Goal: Transaction & Acquisition: Subscribe to service/newsletter

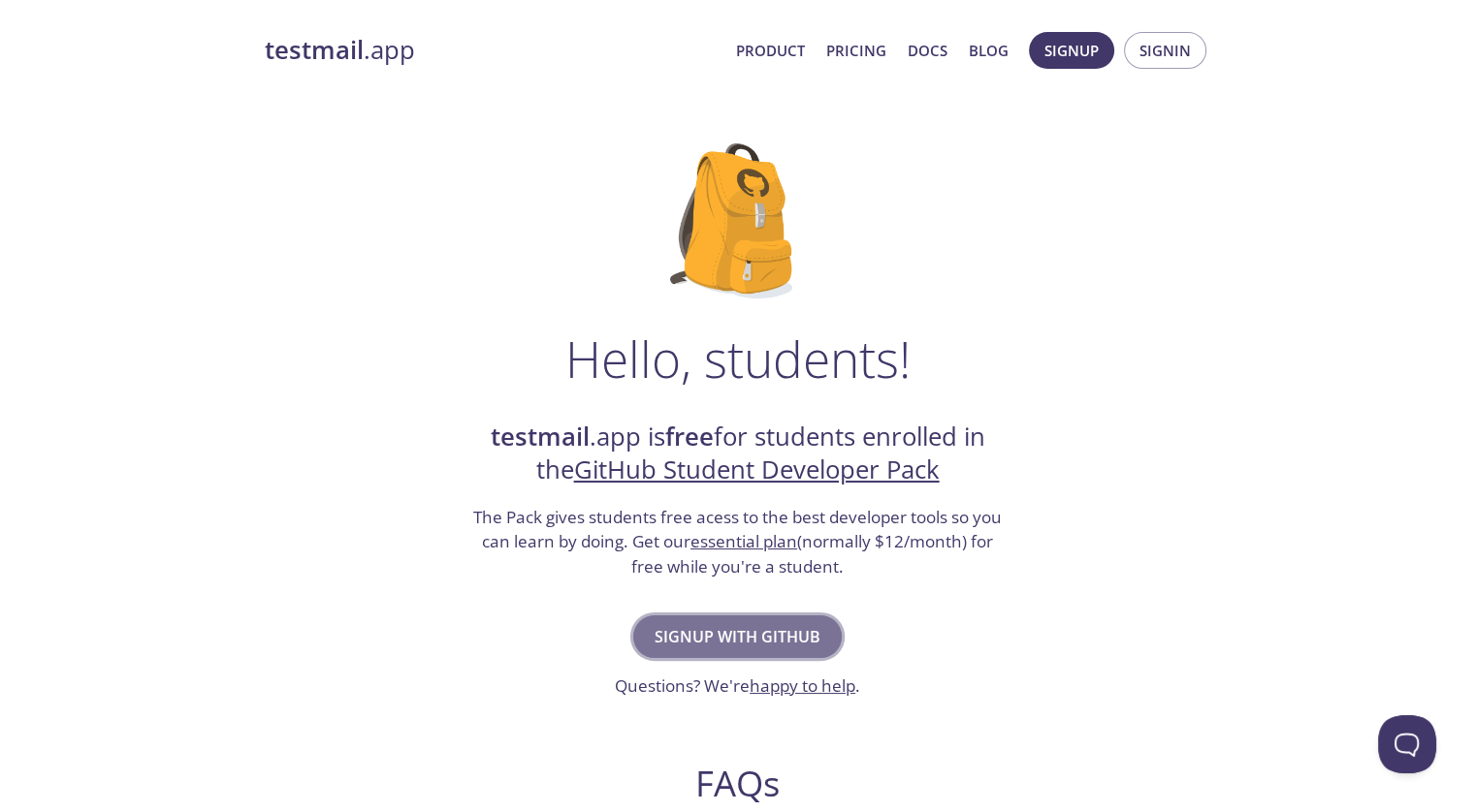
click at [752, 641] on span "Signup with GitHub" at bounding box center [738, 636] width 166 height 27
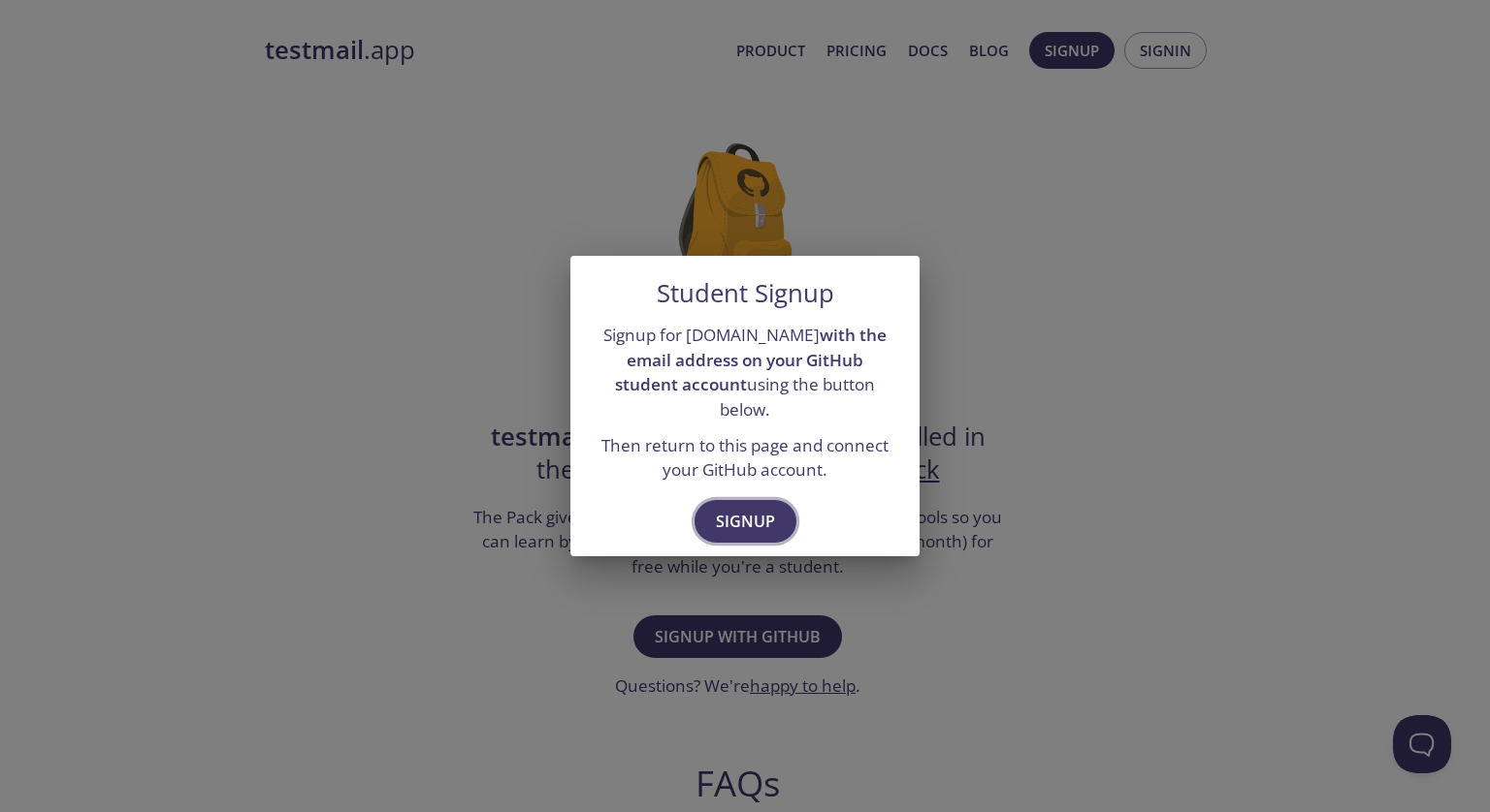
click at [742, 512] on span "Signup" at bounding box center [745, 521] width 59 height 27
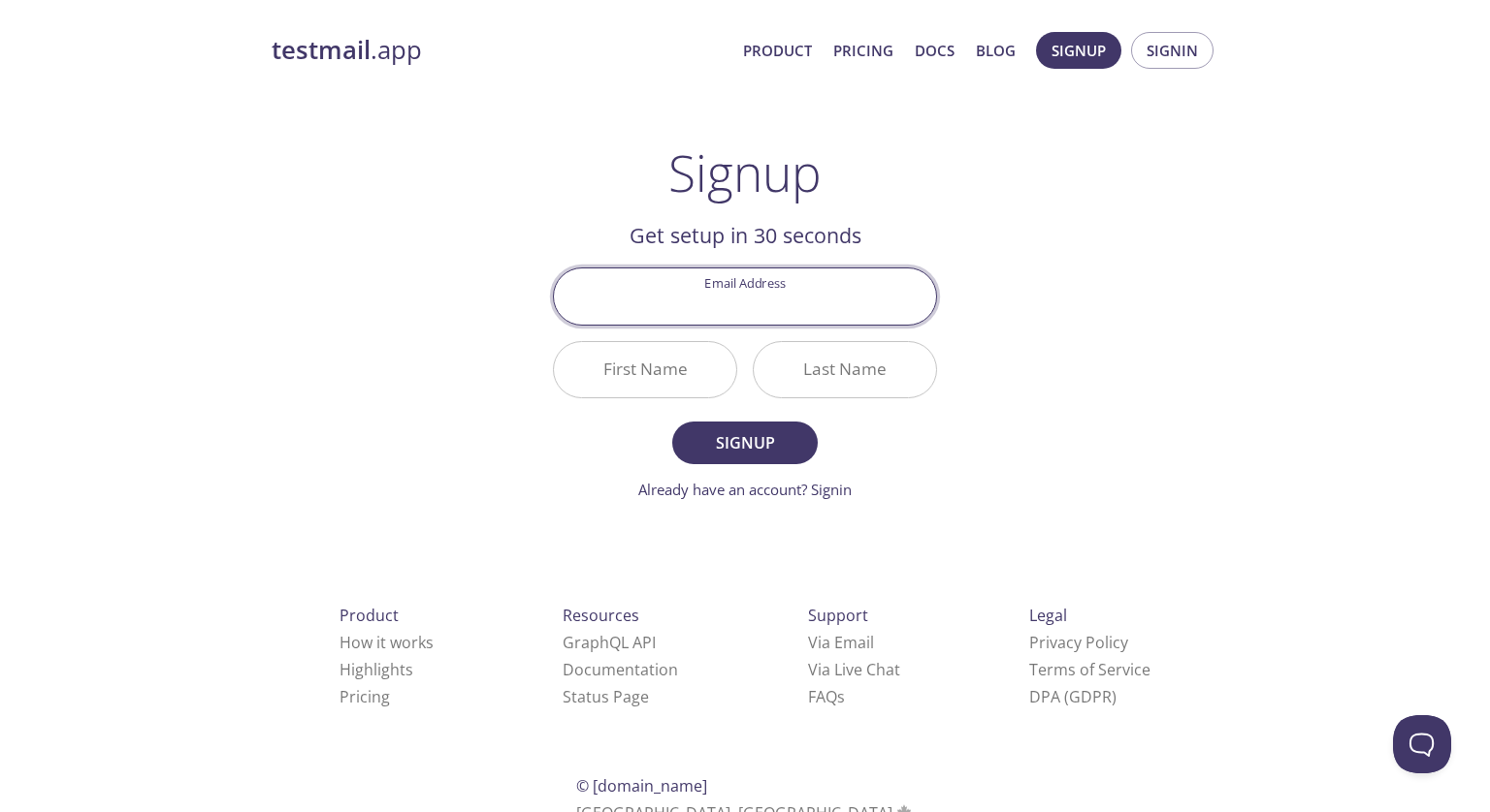
click at [770, 302] on input "Email Address" at bounding box center [745, 296] width 382 height 55
click at [834, 281] on input "Email Address" at bounding box center [745, 296] width 382 height 55
type input "[EMAIL_ADDRESS][DOMAIN_NAME]"
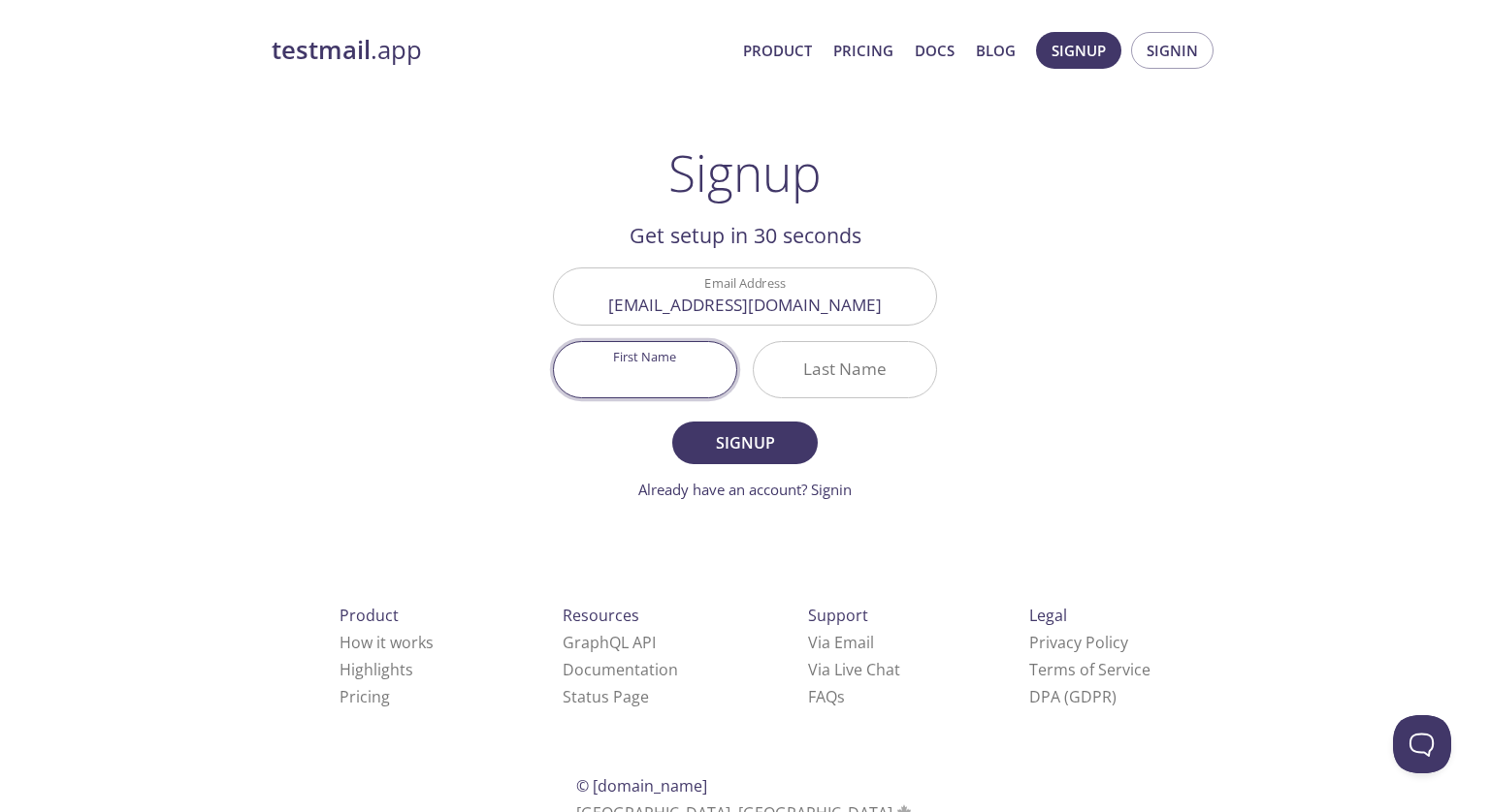
click at [678, 382] on input "First Name" at bounding box center [645, 370] width 182 height 55
type input "P"
type input "Sajju"
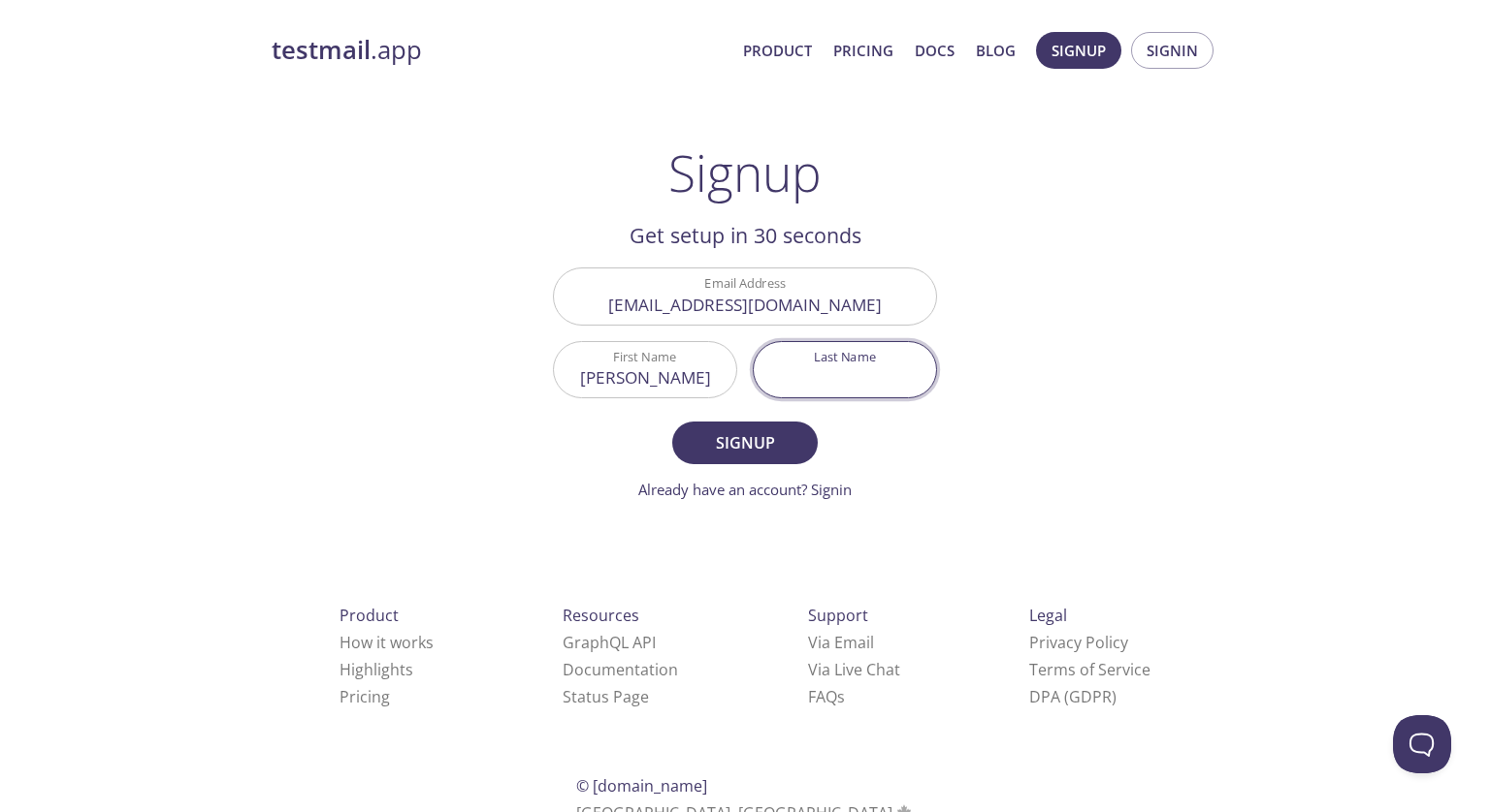
click at [810, 374] on input "Last Name" at bounding box center [844, 370] width 182 height 55
type input "m"
click at [768, 433] on span "Signup" at bounding box center [745, 442] width 103 height 27
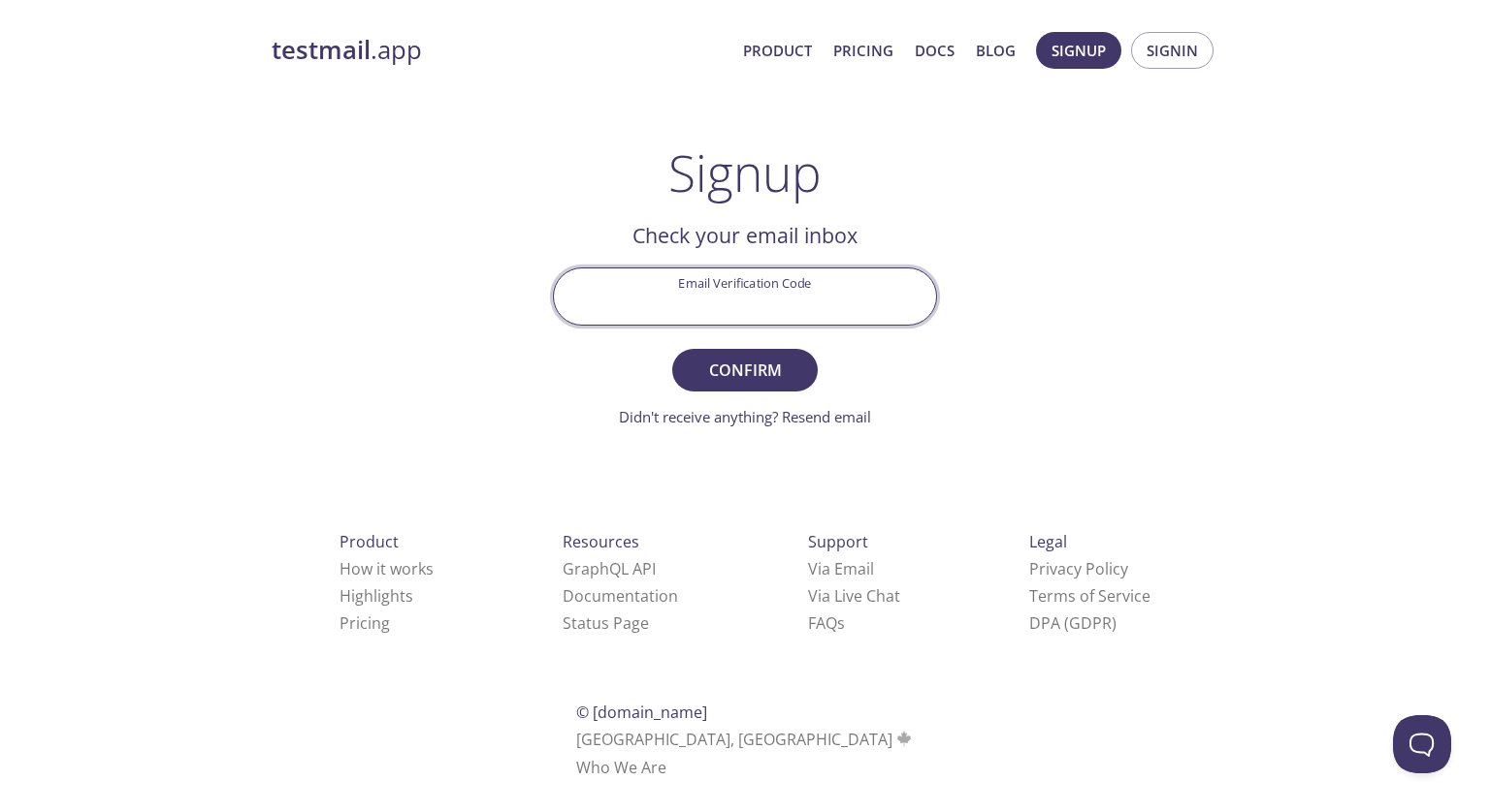
click at [783, 324] on input "Email Verification Code" at bounding box center [745, 296] width 382 height 55
paste input "GEJ2JW8"
type input "GEJ2JW8"
click at [764, 357] on span "Confirm" at bounding box center [745, 370] width 103 height 27
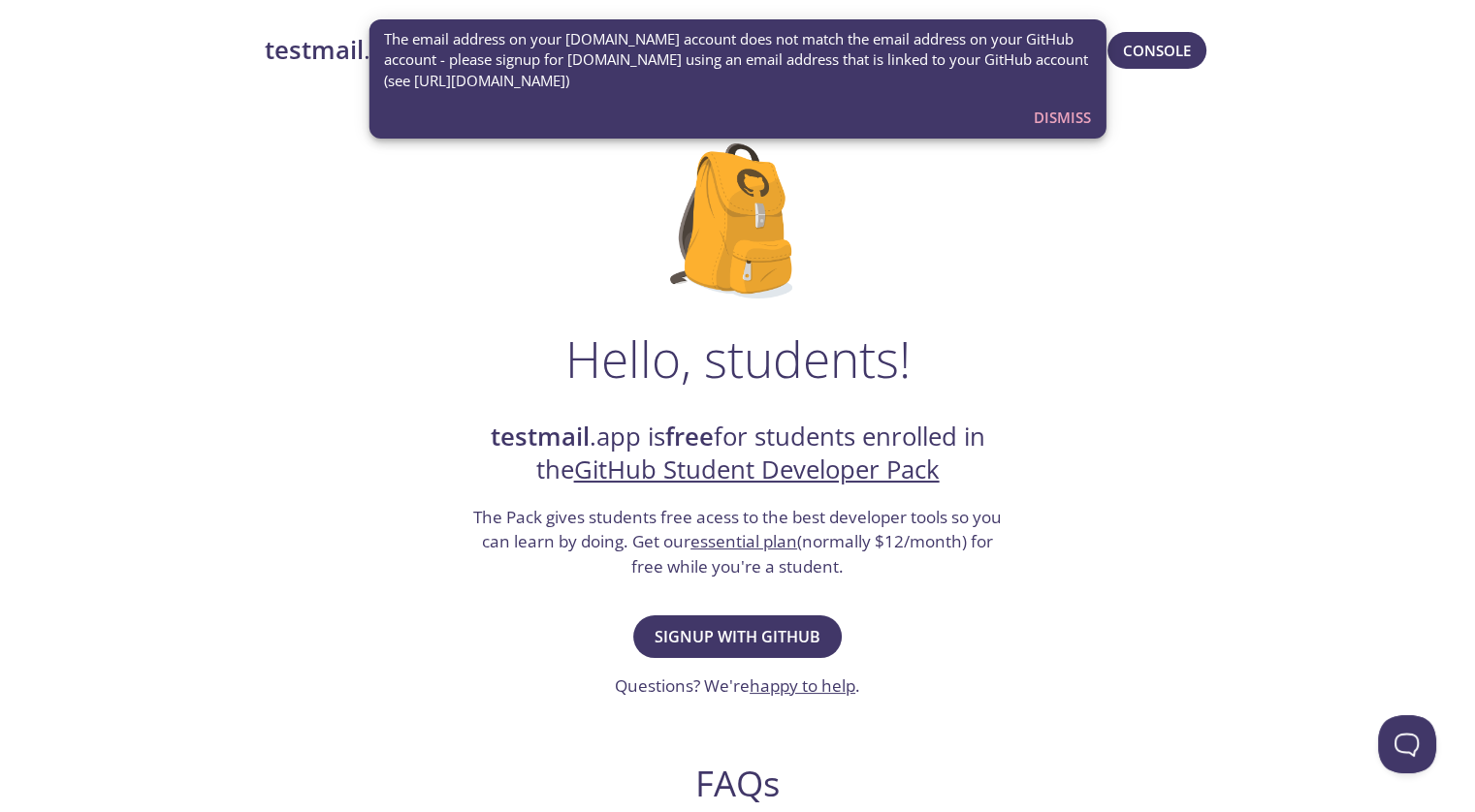
click at [1078, 112] on span "Dismiss" at bounding box center [1061, 117] width 57 height 25
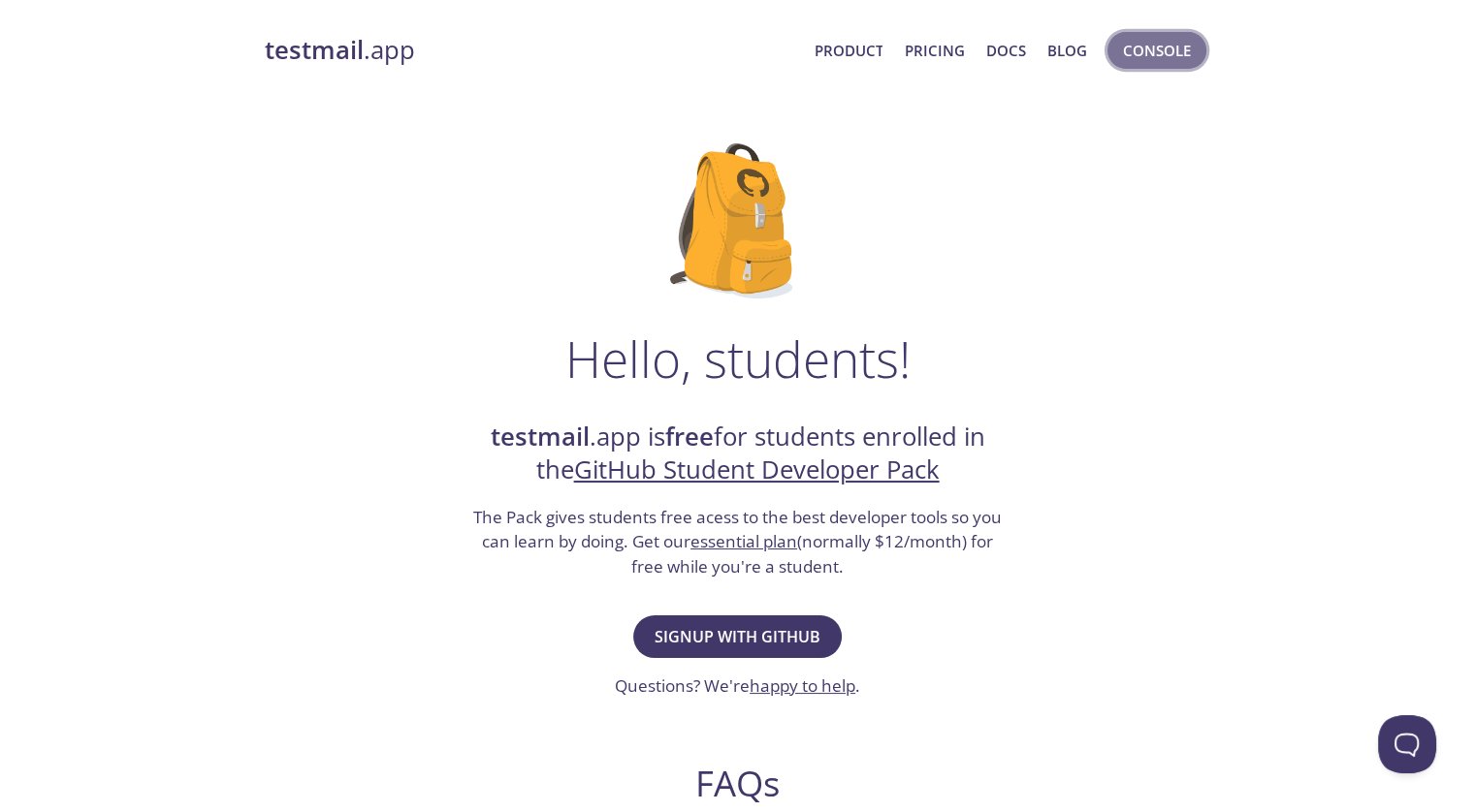
click at [1140, 55] on span "Console" at bounding box center [1157, 50] width 68 height 25
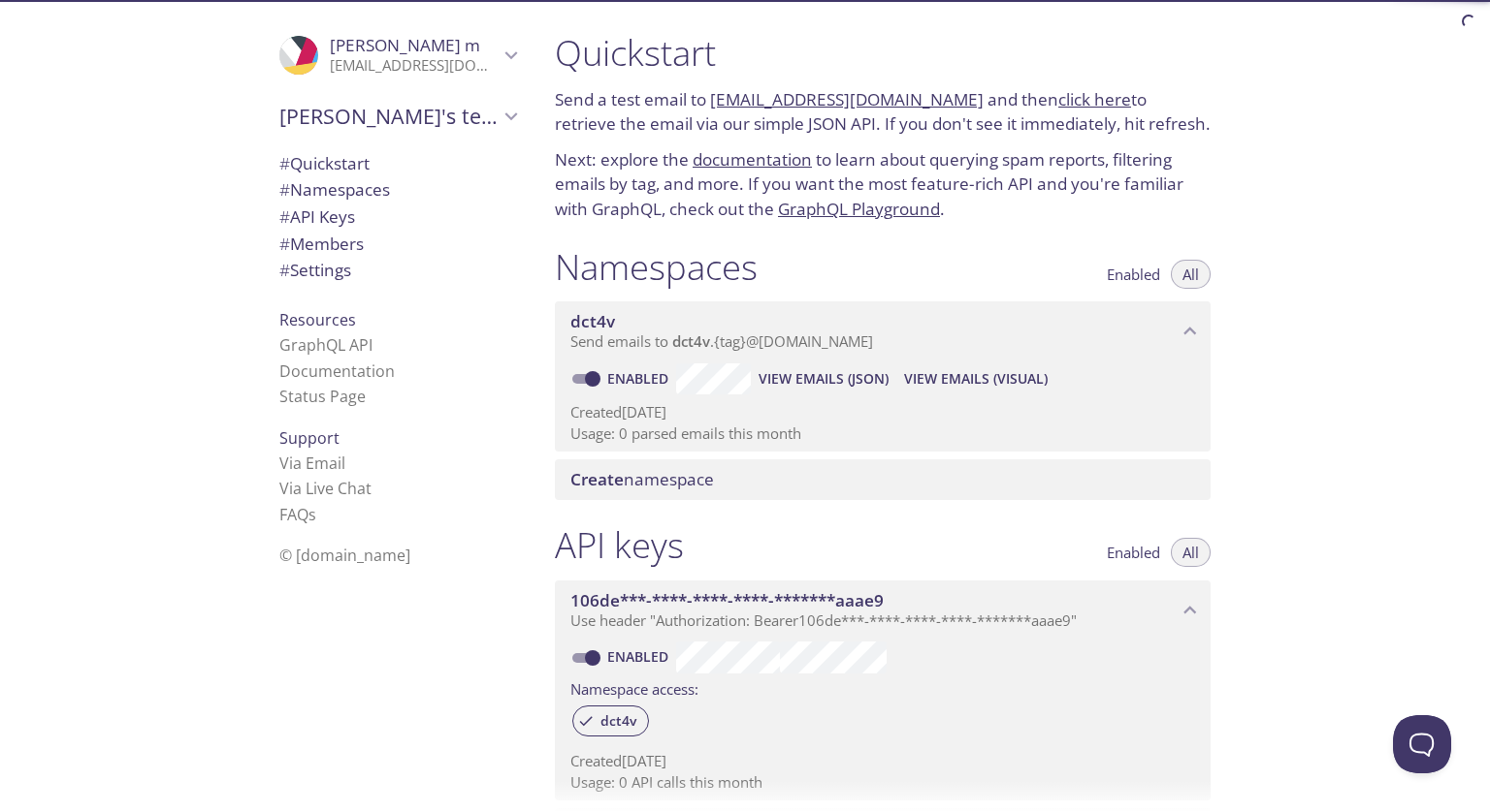
click at [470, 63] on p "sajju8671@gmail.com" at bounding box center [414, 65] width 169 height 19
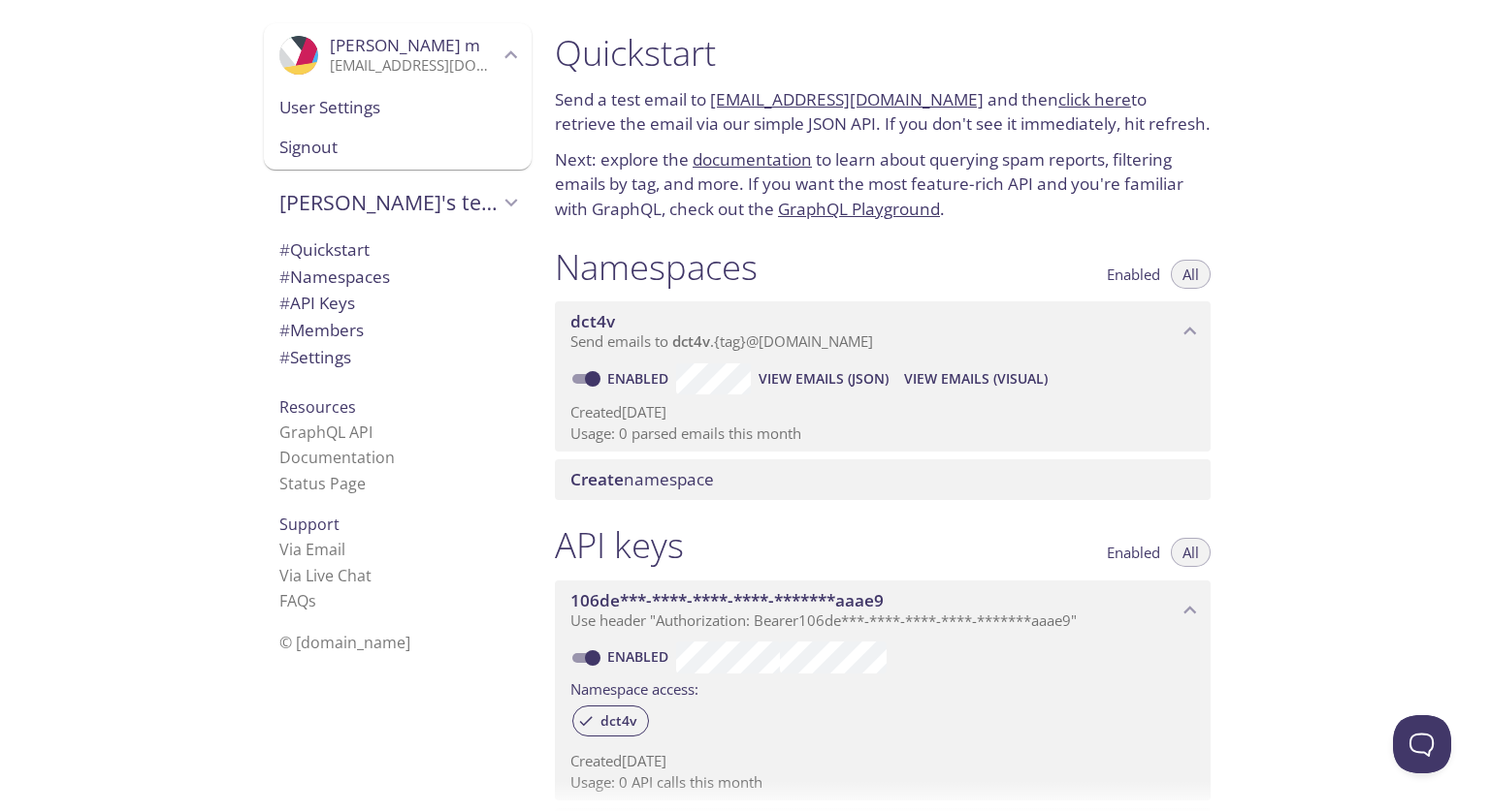
click at [404, 150] on span "Signout" at bounding box center [397, 147] width 237 height 25
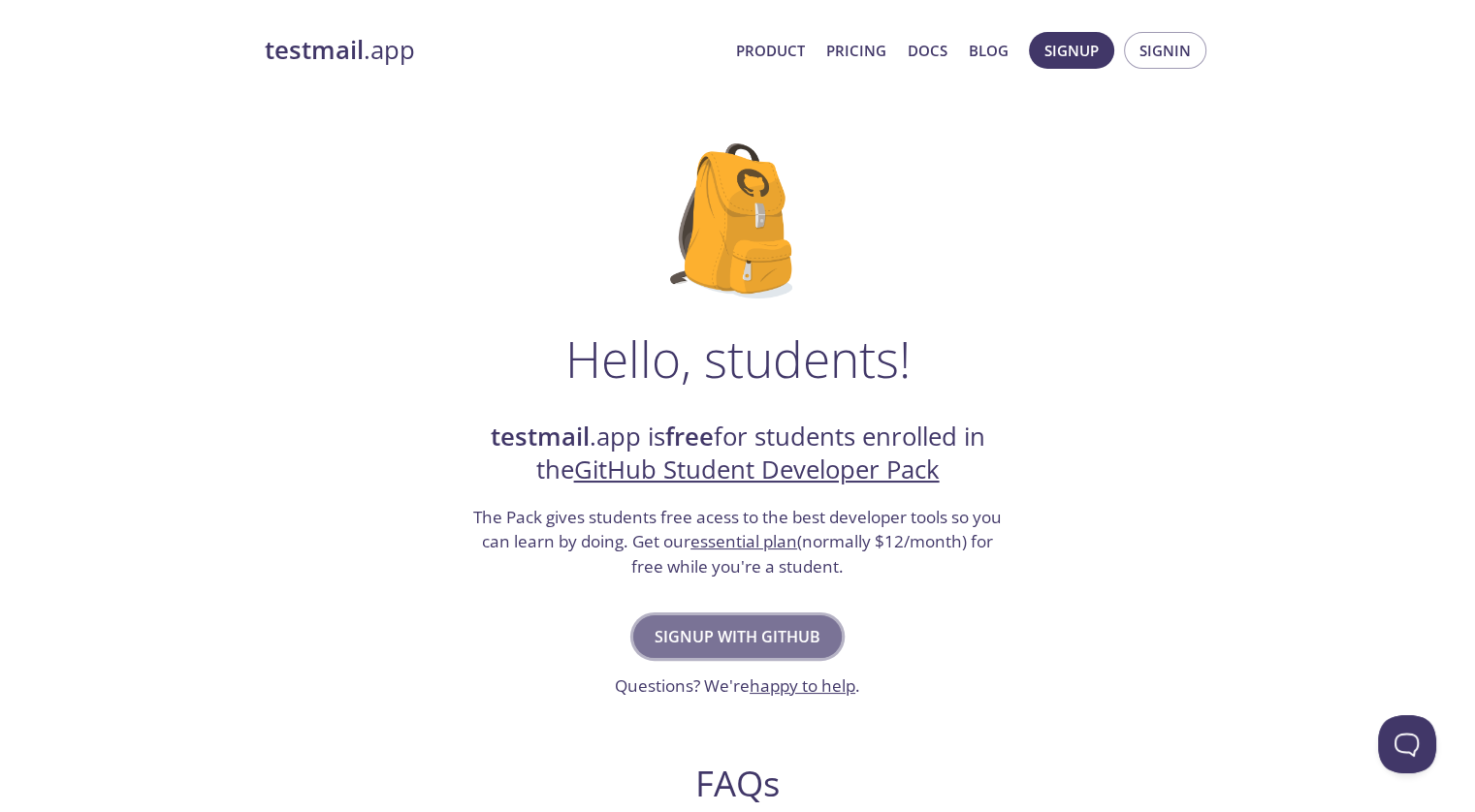
click at [738, 634] on span "Signup with GitHub" at bounding box center [738, 636] width 166 height 27
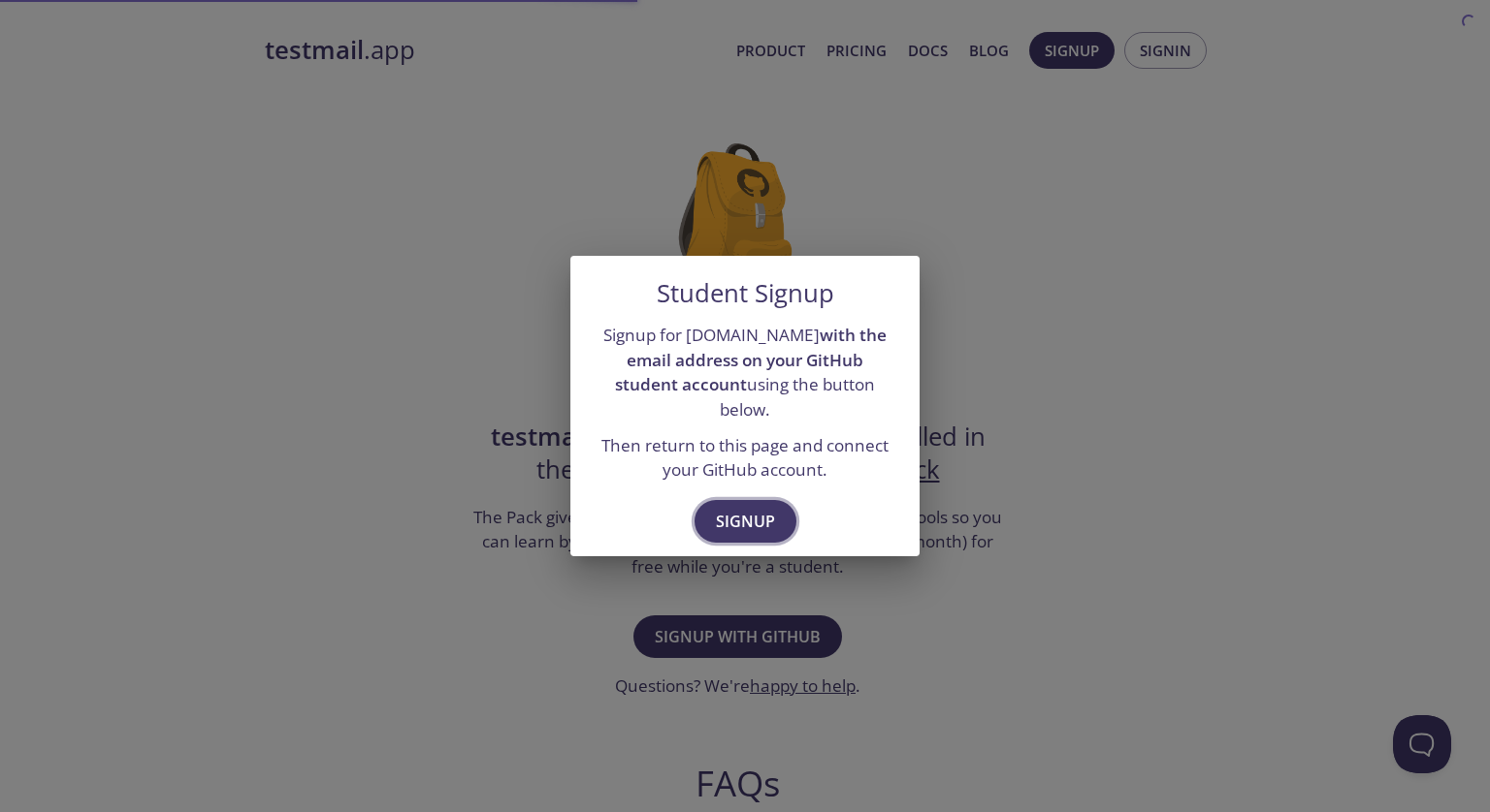
click at [725, 508] on span "Signup" at bounding box center [745, 521] width 59 height 27
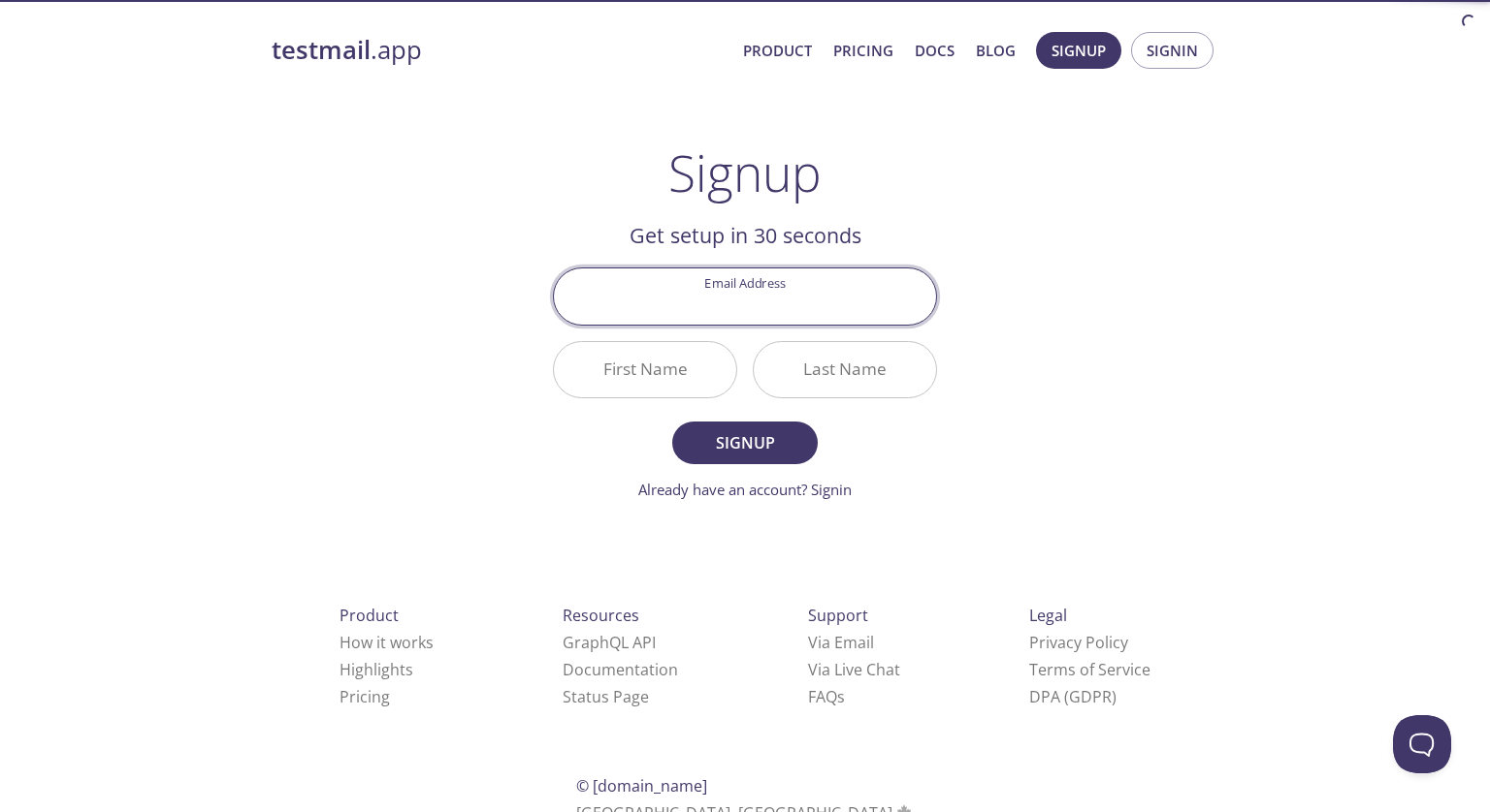
click at [783, 299] on input "Email Address" at bounding box center [745, 296] width 382 height 55
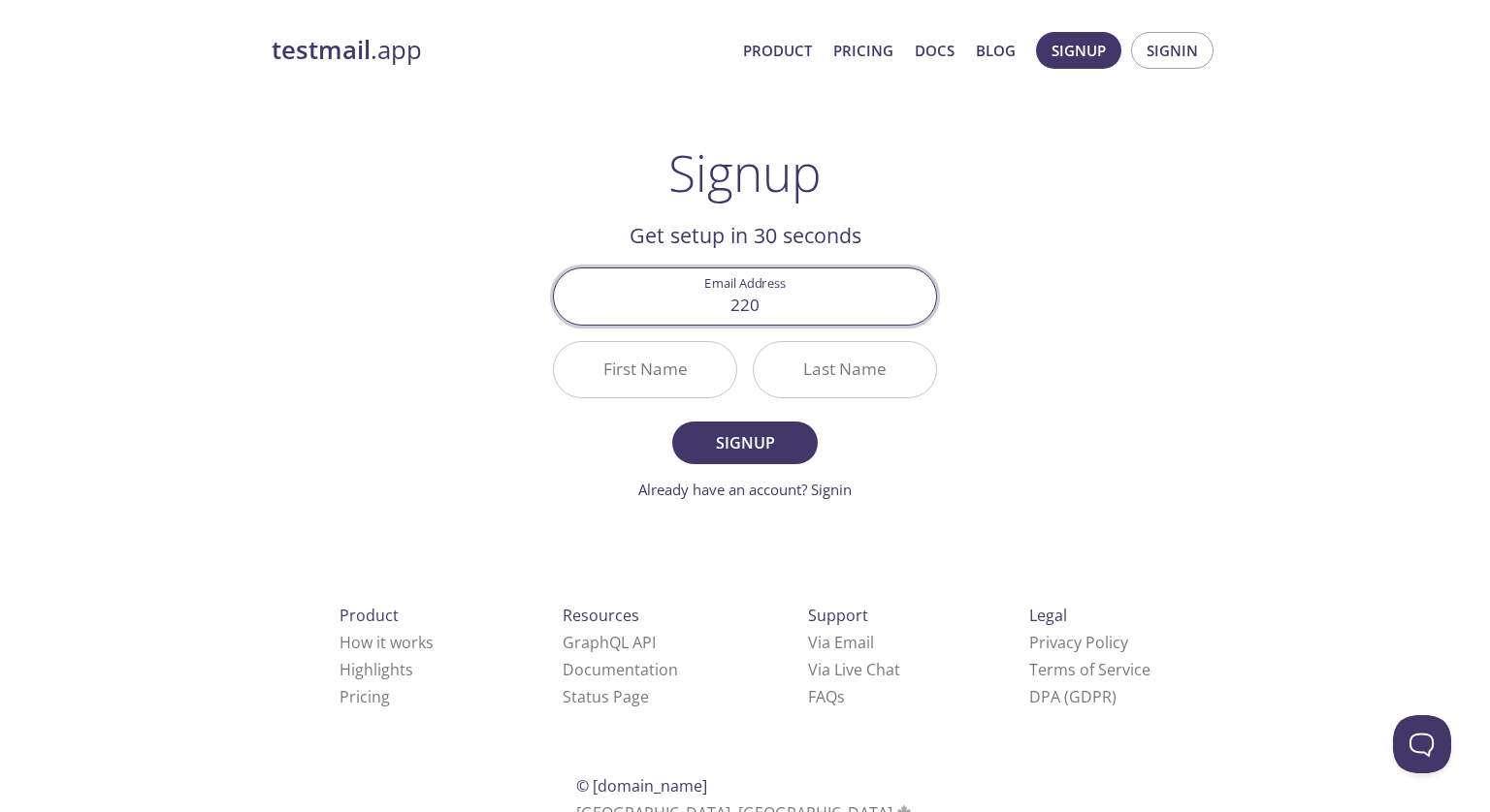
type input "[EMAIL_ADDRESS][DOMAIN_NAME]"
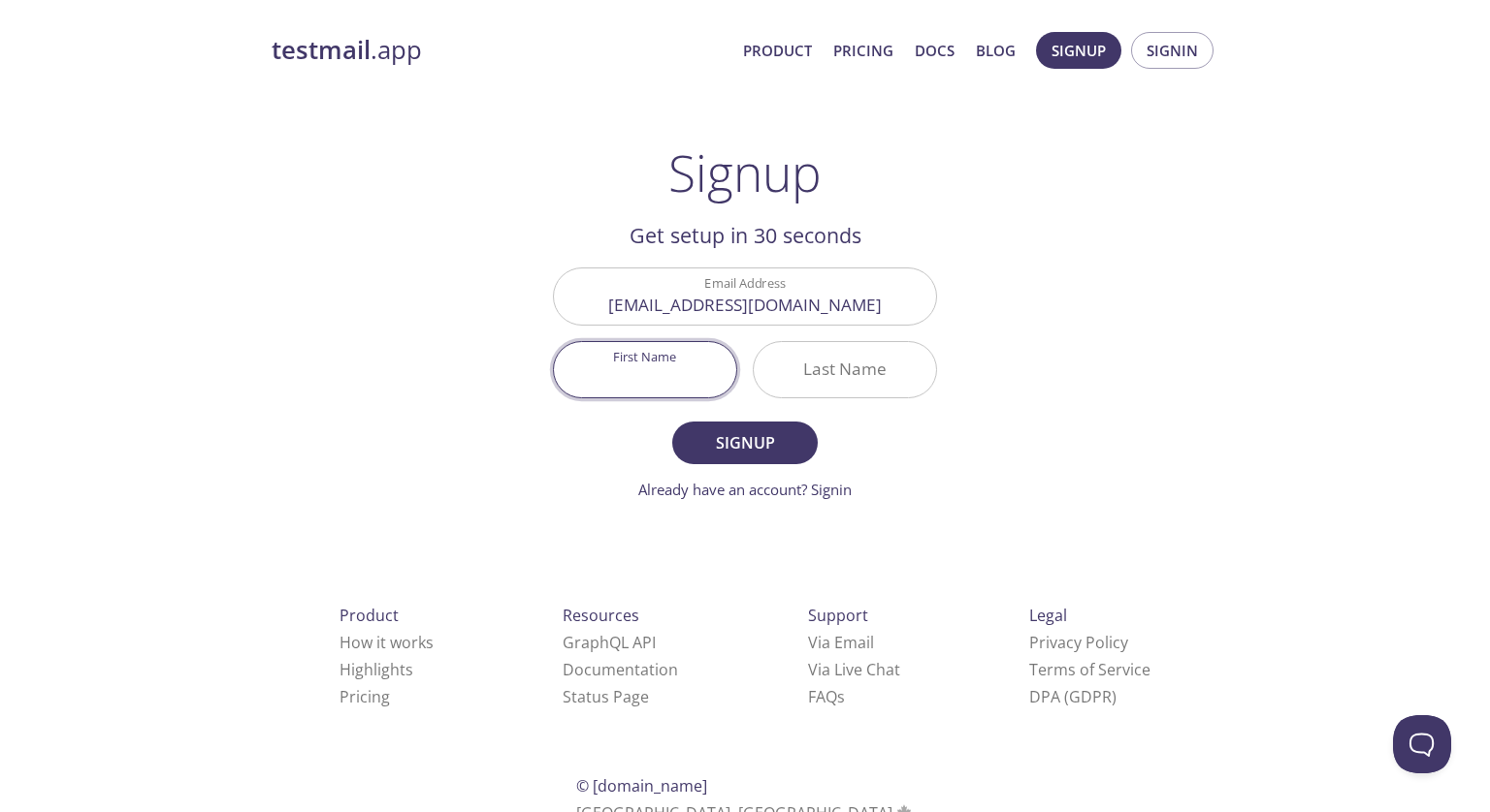
click at [690, 371] on input "First Name" at bounding box center [645, 370] width 182 height 55
type input "[PERSON_NAME]"
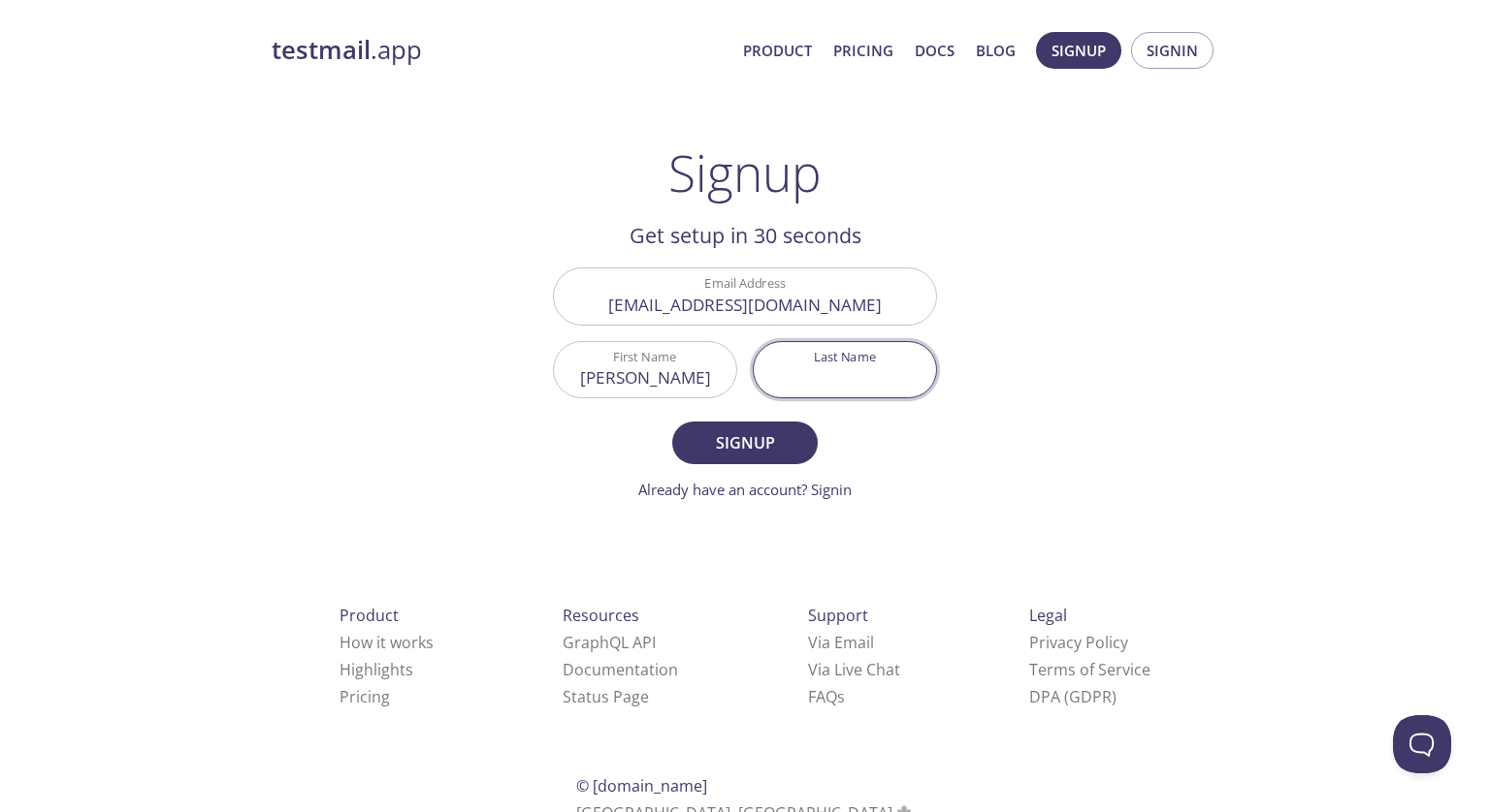
click at [859, 372] on input "Last Name" at bounding box center [844, 370] width 182 height 55
type input "[PERSON_NAME]"
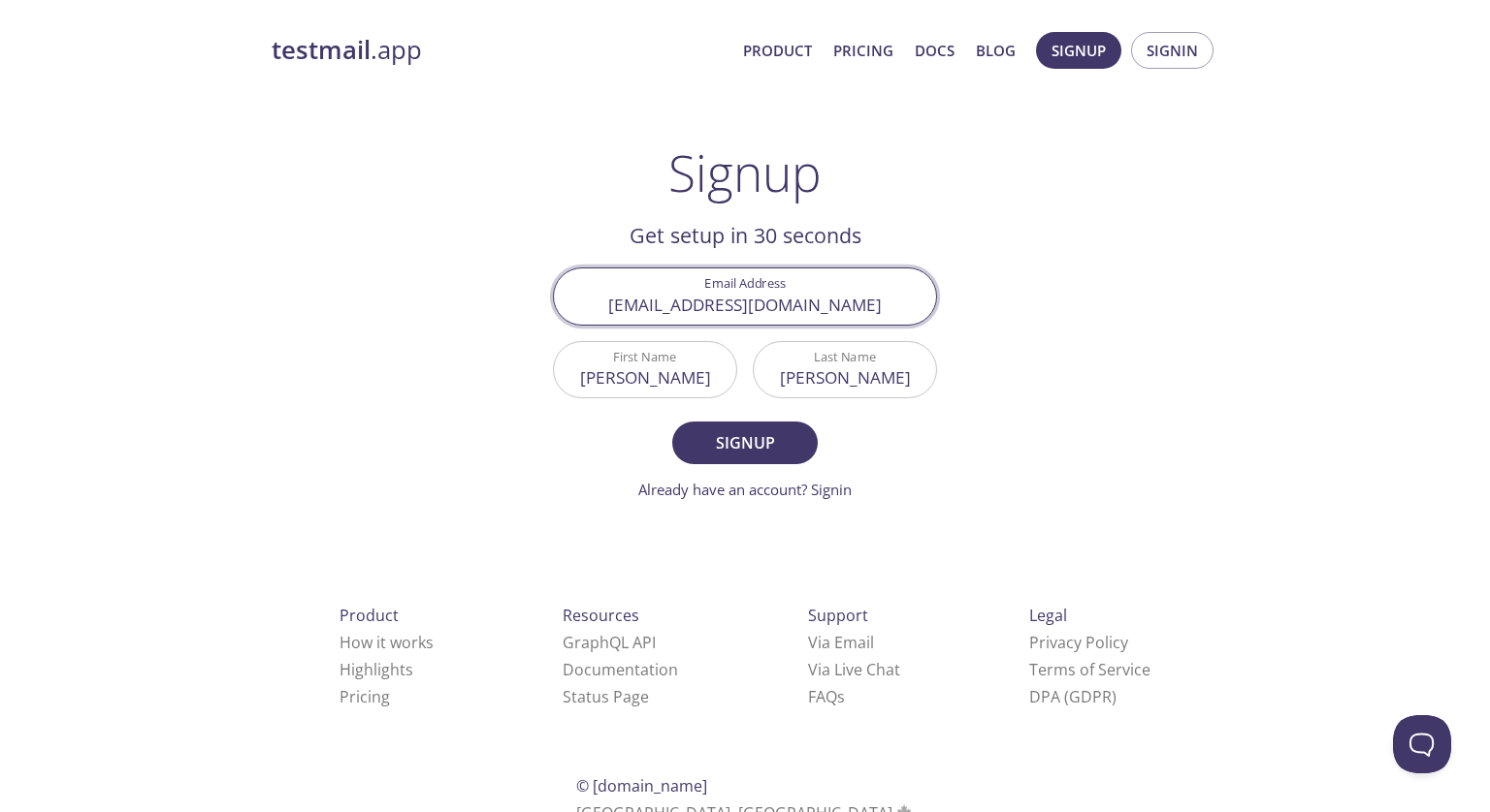
drag, startPoint x: 735, startPoint y: 307, endPoint x: 640, endPoint y: 319, distance: 95.8
click at [640, 319] on input "[EMAIL_ADDRESS][DOMAIN_NAME]" at bounding box center [745, 296] width 382 height 55
type input "[EMAIL_ADDRESS][DOMAIN_NAME]"
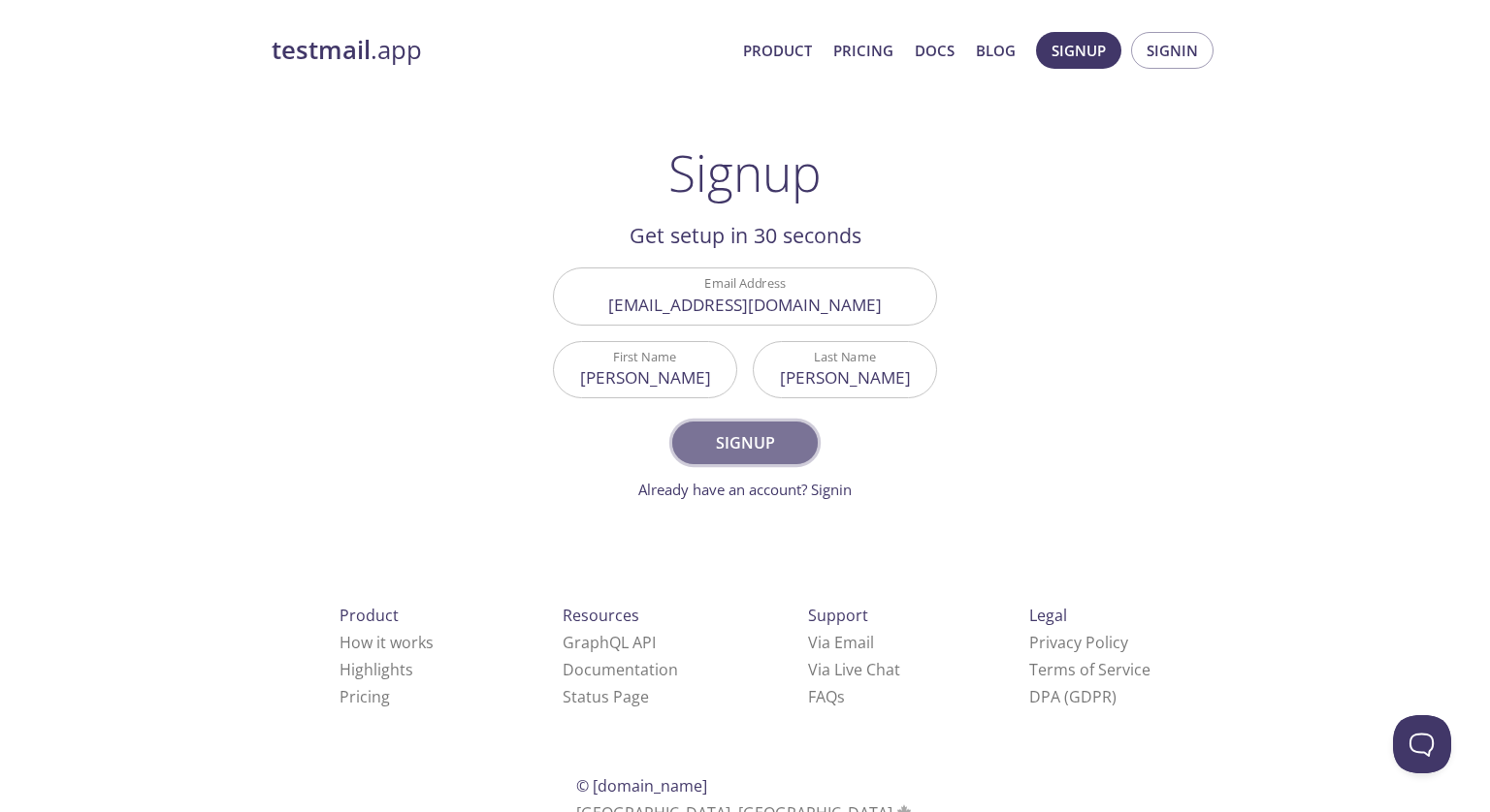
click at [760, 435] on span "Signup" at bounding box center [745, 442] width 103 height 27
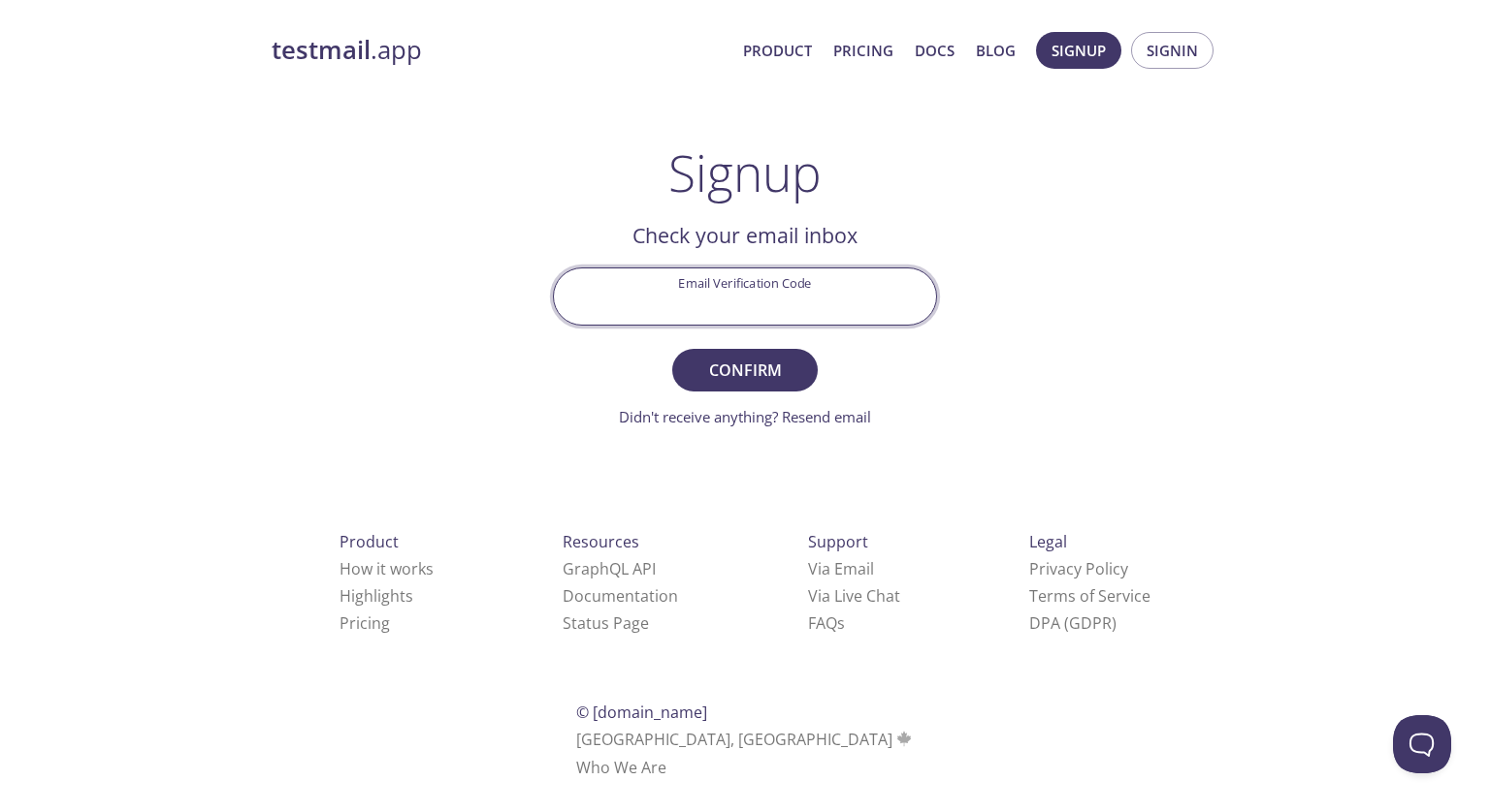
click at [803, 283] on input "Email Verification Code" at bounding box center [745, 296] width 382 height 55
paste input "D689LHF"
type input "D689LHF"
click at [744, 358] on span "Confirm" at bounding box center [745, 370] width 103 height 27
